Goal: Use online tool/utility

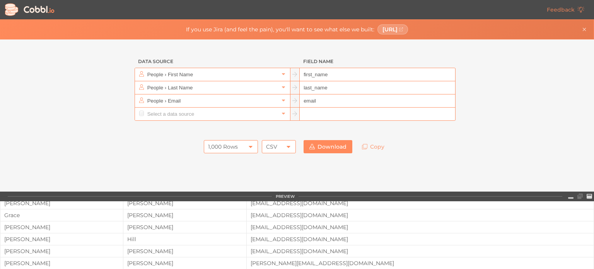
scroll to position [81, 0]
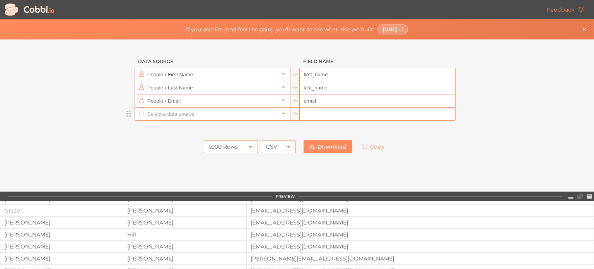
click at [129, 116] on div at bounding box center [129, 114] width 12 height 14
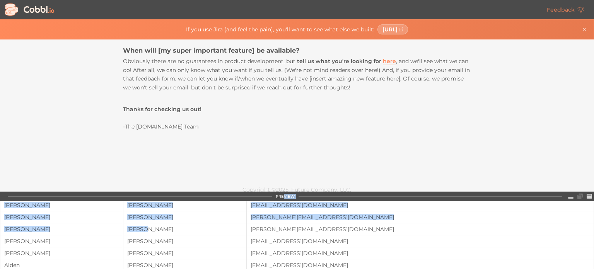
scroll to position [239, 0]
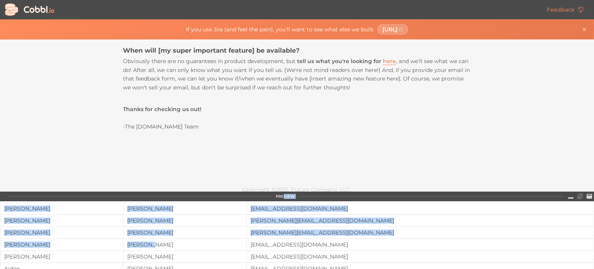
drag, startPoint x: 283, startPoint y: 195, endPoint x: 296, endPoint y: 248, distance: 54.5
click at [296, 248] on div "PREVIEW first_name last_name email [PERSON_NAME] [EMAIL_ADDRESS][DOMAIN_NAME] […" at bounding box center [297, 229] width 594 height 77
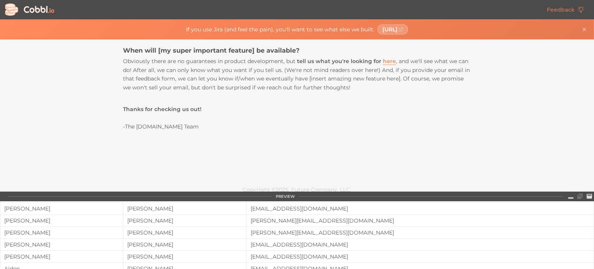
click at [288, 179] on div "Copyright © 2025 , Future Company, LLC." at bounding box center [297, 190] width 348 height 22
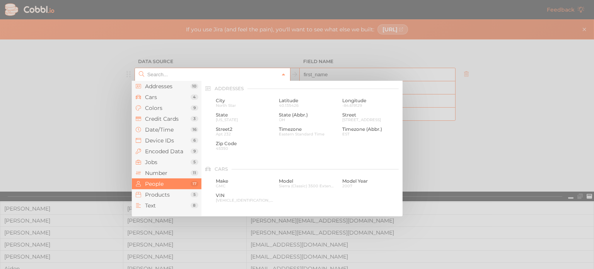
scroll to position [596, 0]
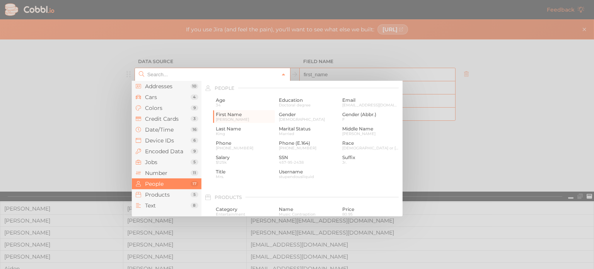
click at [139, 74] on icon at bounding box center [141, 73] width 5 height 5
click at [81, 135] on div at bounding box center [297, 134] width 594 height 269
type input "People › First Name"
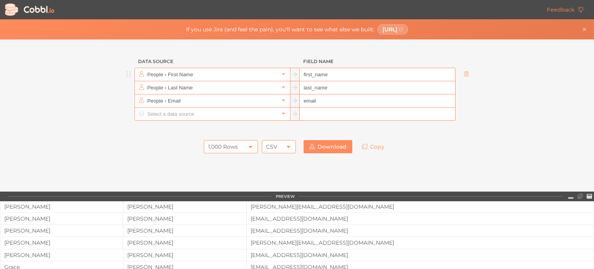
scroll to position [0, 0]
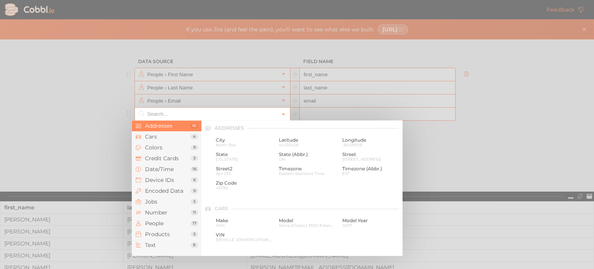
click at [161, 117] on input "text" at bounding box center [211, 113] width 133 height 13
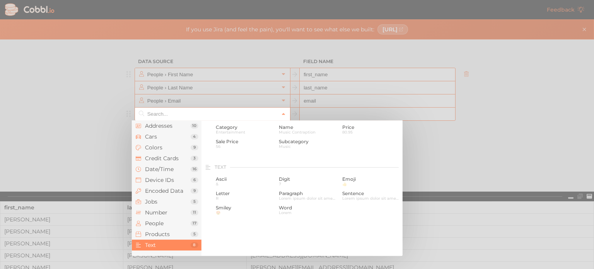
scroll to position [790, 0]
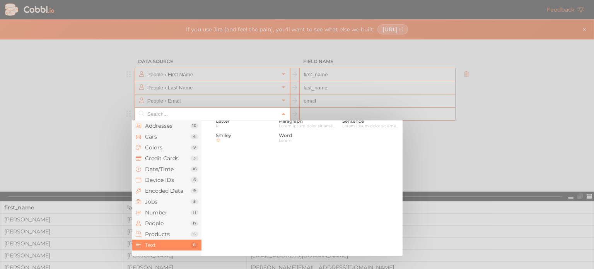
click at [271, 219] on div "Text Ascii & Digit 7 Emoji 👍 Letter R Paragraph Lorem ipsum dolor sit amet, con…" at bounding box center [301, 171] width 201 height 169
click at [88, 137] on div at bounding box center [297, 134] width 594 height 269
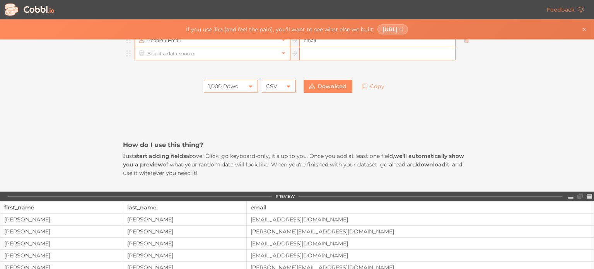
scroll to position [0, 0]
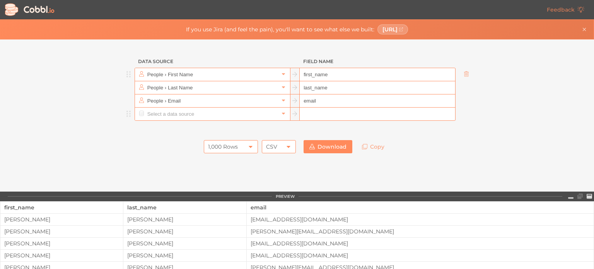
click at [340, 75] on input "first_name" at bounding box center [377, 74] width 155 height 13
click at [126, 77] on div at bounding box center [129, 75] width 12 height 14
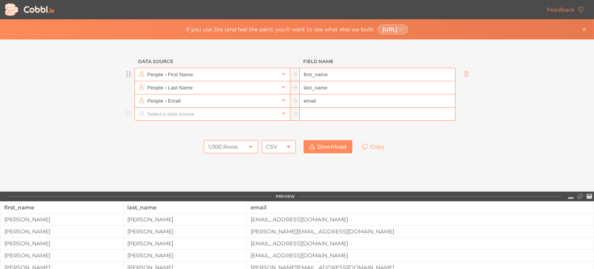
click at [126, 77] on div at bounding box center [129, 75] width 12 height 14
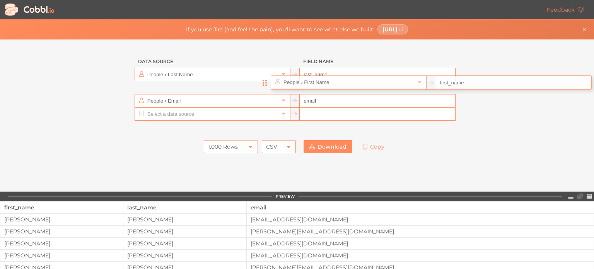
drag, startPoint x: 126, startPoint y: 77, endPoint x: 181, endPoint y: 104, distance: 61.5
click at [181, 104] on ul "People › First Name first_name People › Last Name last_name People › Email email" at bounding box center [297, 94] width 348 height 53
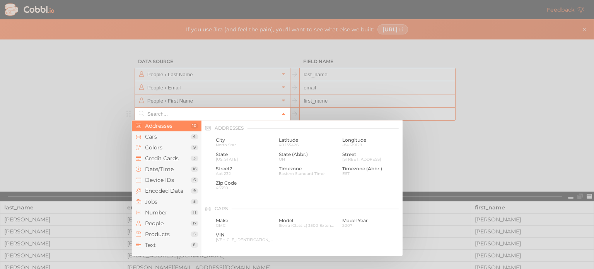
click at [281, 112] on icon at bounding box center [283, 113] width 5 height 5
click at [158, 135] on span "Cars" at bounding box center [168, 136] width 46 height 6
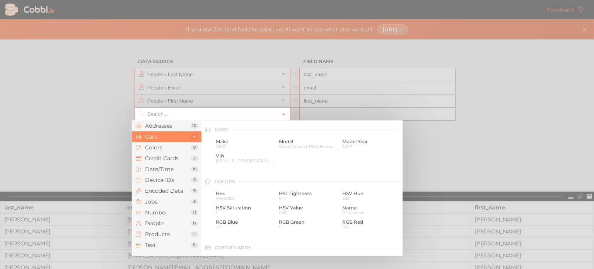
scroll to position [80, 0]
drag, startPoint x: 158, startPoint y: 135, endPoint x: 266, endPoint y: 203, distance: 127.6
click at [266, 203] on div "Addresses 10 Cars 4 Colors 9 Credit Cards 3 Date/Time 16 Device IDs 6 Encoded D…" at bounding box center [267, 187] width 271 height 135
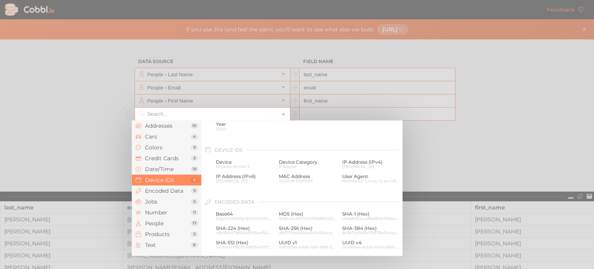
scroll to position [333, 0]
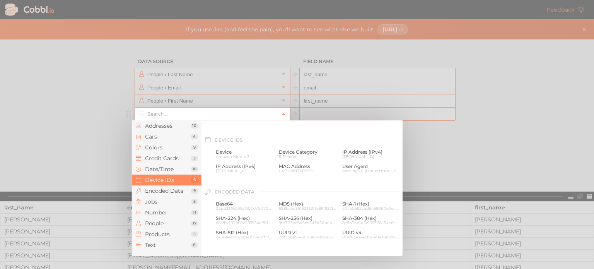
click at [513, 157] on div at bounding box center [297, 134] width 594 height 269
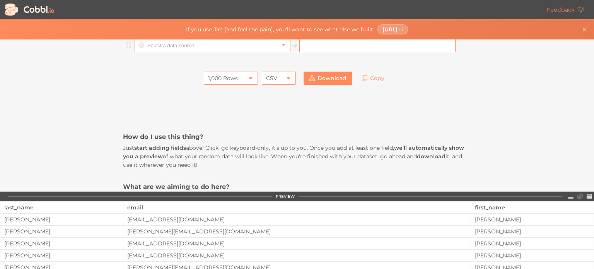
scroll to position [29, 0]
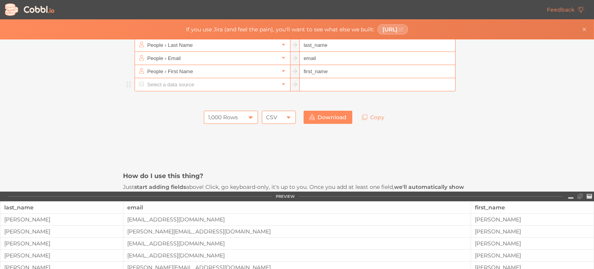
click at [247, 117] on icon at bounding box center [250, 117] width 6 height 6
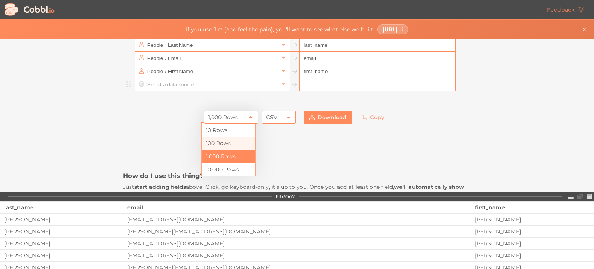
click at [237, 141] on li "100 Rows" at bounding box center [228, 142] width 53 height 13
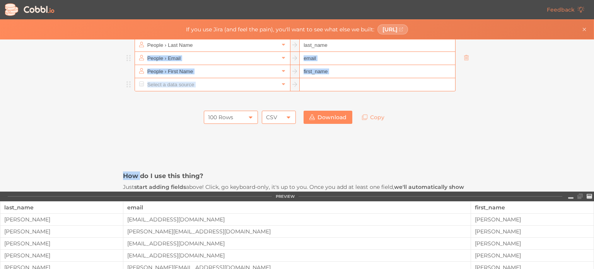
drag, startPoint x: 138, startPoint y: 132, endPoint x: 265, endPoint y: 53, distance: 149.5
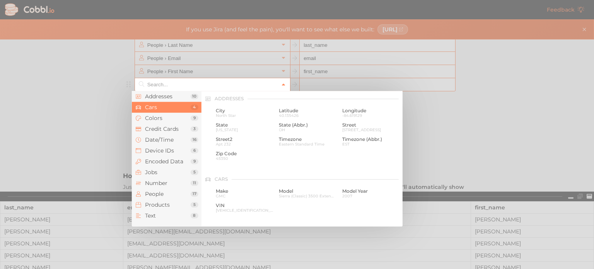
scroll to position [80, 0]
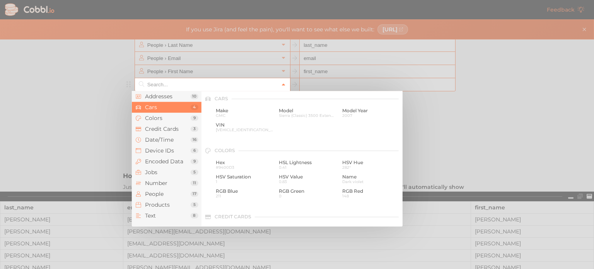
click at [281, 85] on icon at bounding box center [283, 84] width 5 height 5
click at [189, 85] on input "text" at bounding box center [211, 84] width 133 height 13
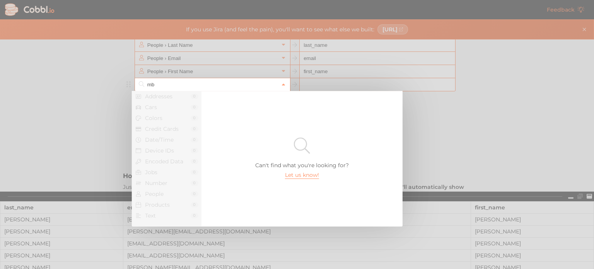
type input "m"
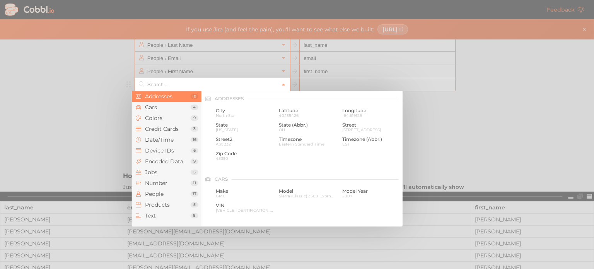
click at [489, 162] on div at bounding box center [297, 134] width 594 height 269
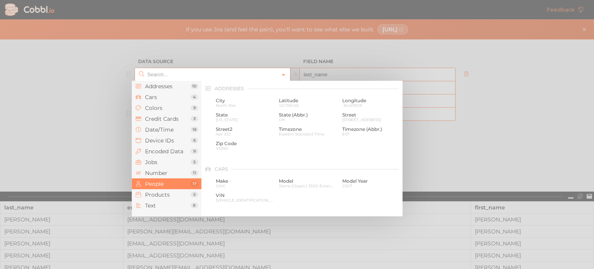
click at [200, 78] on input "text" at bounding box center [211, 74] width 133 height 13
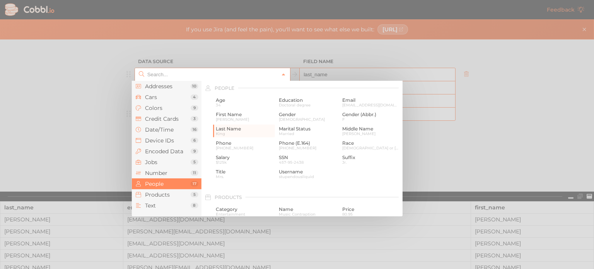
click at [581, 140] on div at bounding box center [297, 134] width 594 height 269
type input "People › Last Name"
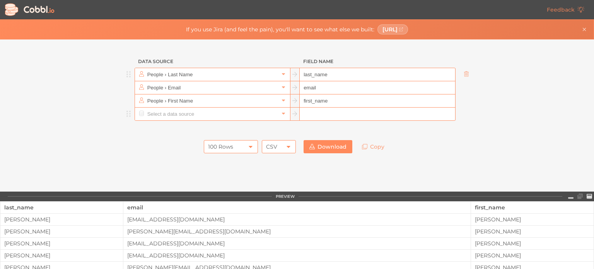
drag, startPoint x: 0, startPoint y: 184, endPoint x: 61, endPoint y: 261, distance: 98.3
click at [0, 190] on div "Feedback If you use Jira (and feel the pain), you'll want to see what else we b…" at bounding box center [297, 134] width 594 height 269
